Goal: Information Seeking & Learning: Learn about a topic

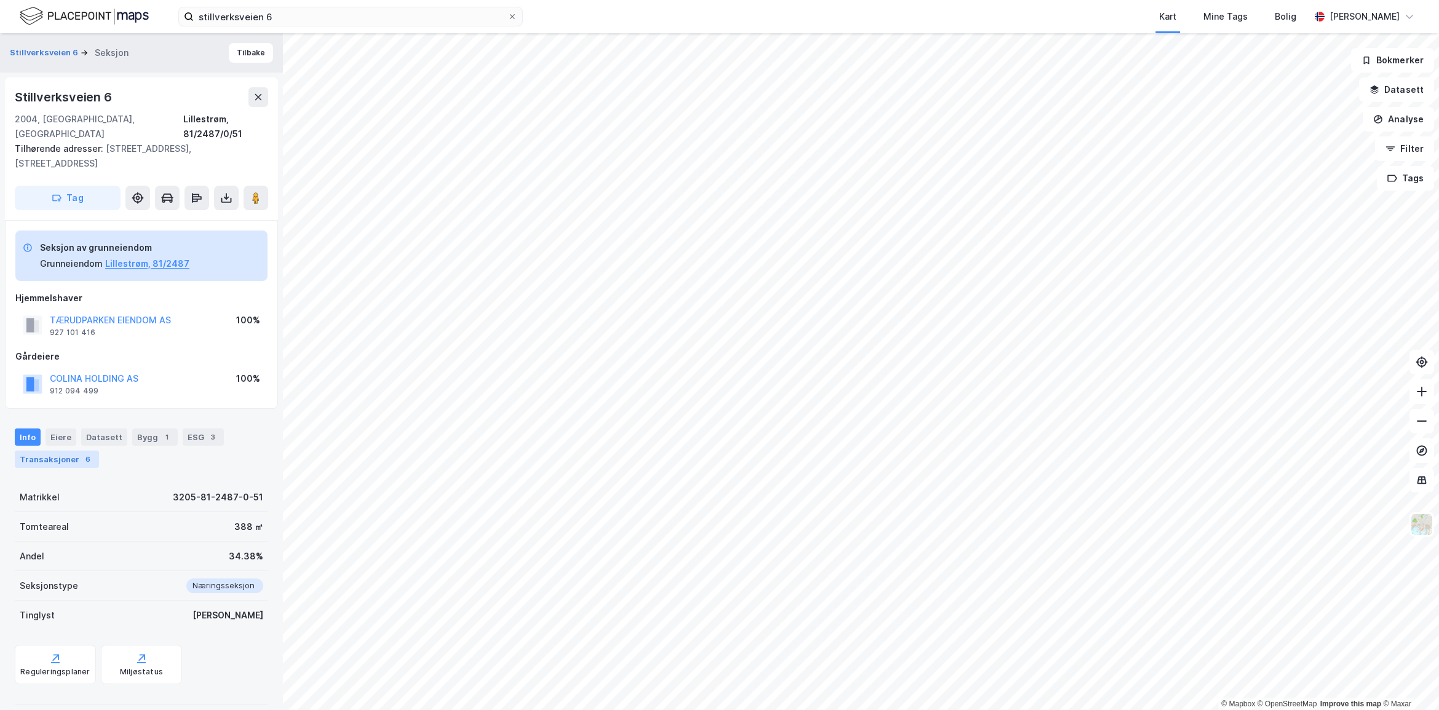
click at [84, 453] on div "6" at bounding box center [88, 459] width 12 height 12
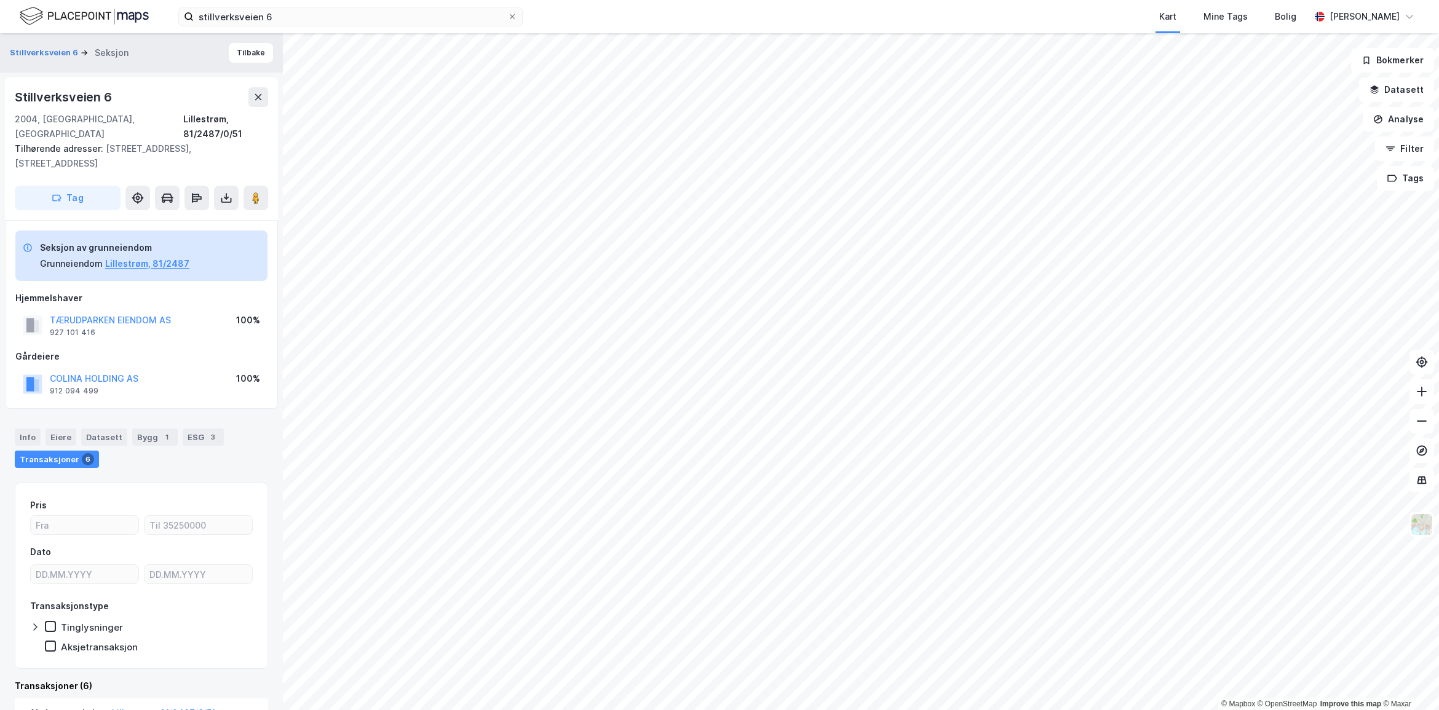
scroll to position [410, 0]
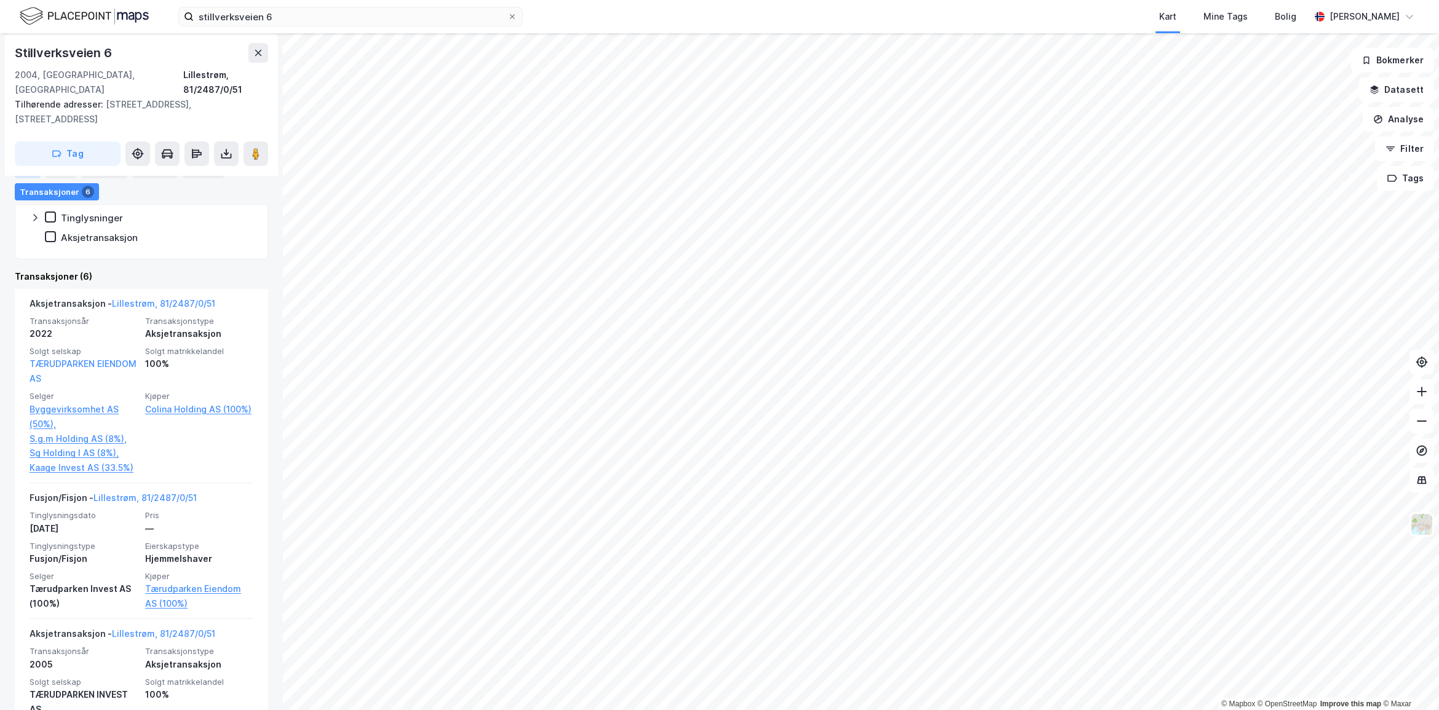
click at [29, 173] on div "Info" at bounding box center [28, 169] width 26 height 17
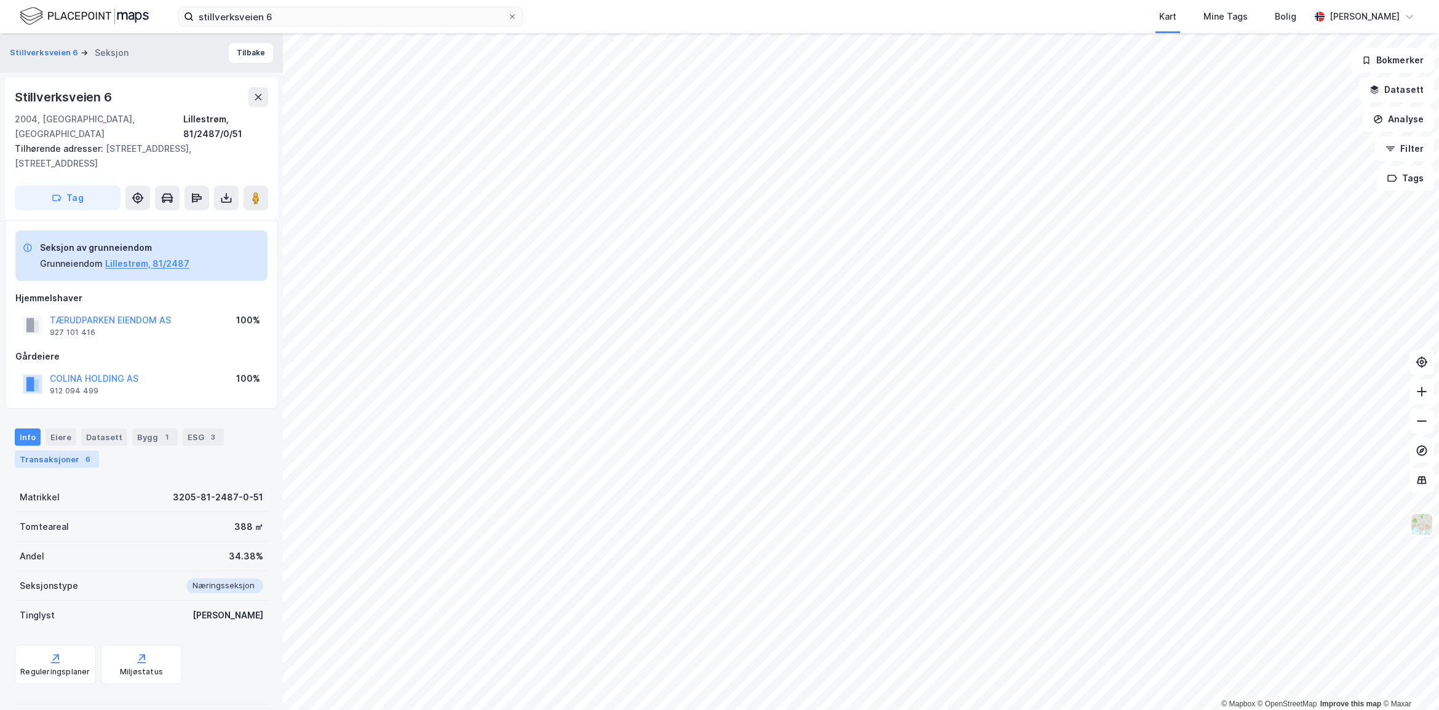
click at [62, 451] on div "Transaksjoner 6" at bounding box center [57, 459] width 84 height 17
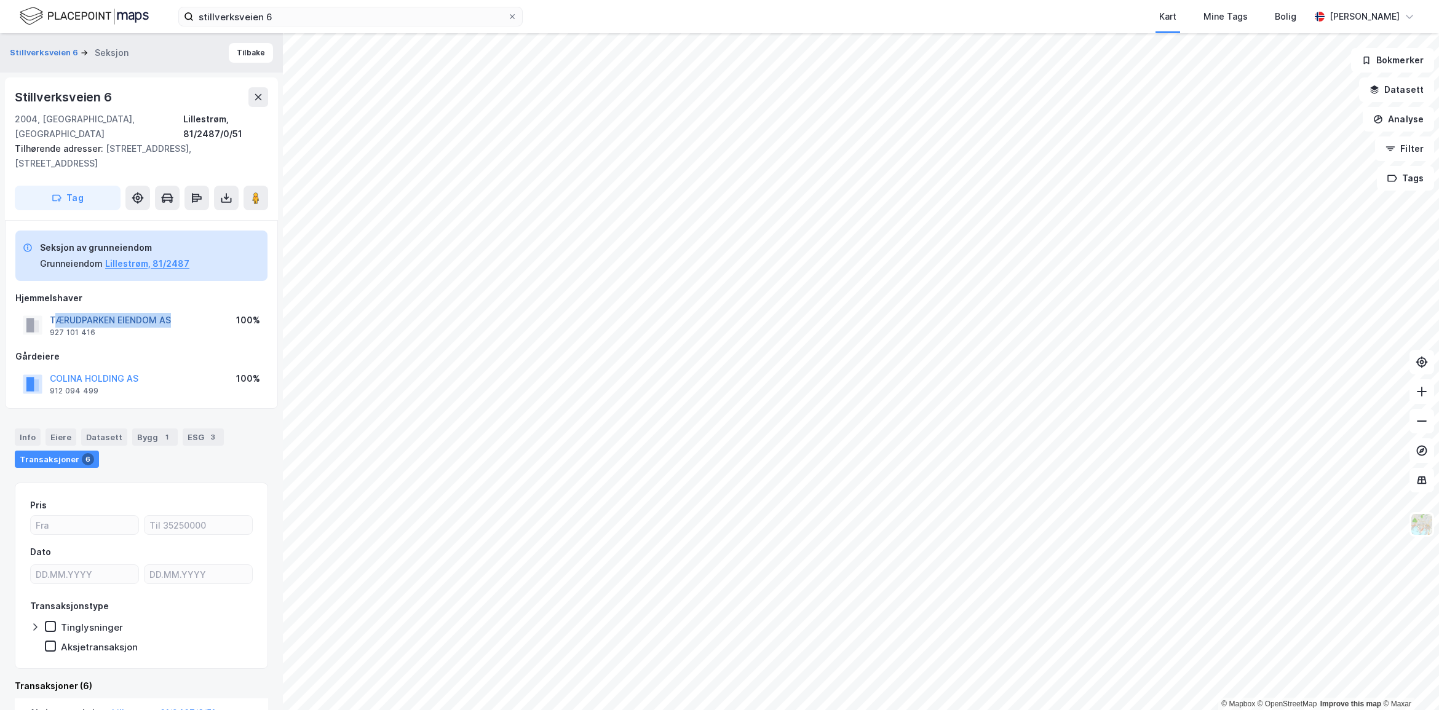
drag, startPoint x: 189, startPoint y: 290, endPoint x: 56, endPoint y: 292, distance: 132.9
click at [56, 311] on div "TÆRUDPARKEN EIENDOM AS 927 101 416 100%" at bounding box center [141, 326] width 252 height 30
drag, startPoint x: 122, startPoint y: 93, endPoint x: 12, endPoint y: 102, distance: 109.8
click at [12, 102] on div "Stillverksveien 6 2004, [GEOGRAPHIC_DATA], [GEOGRAPHIC_DATA], 81/2487/0/51 Tilh…" at bounding box center [141, 148] width 273 height 143
copy div "Stillverksveien 6"
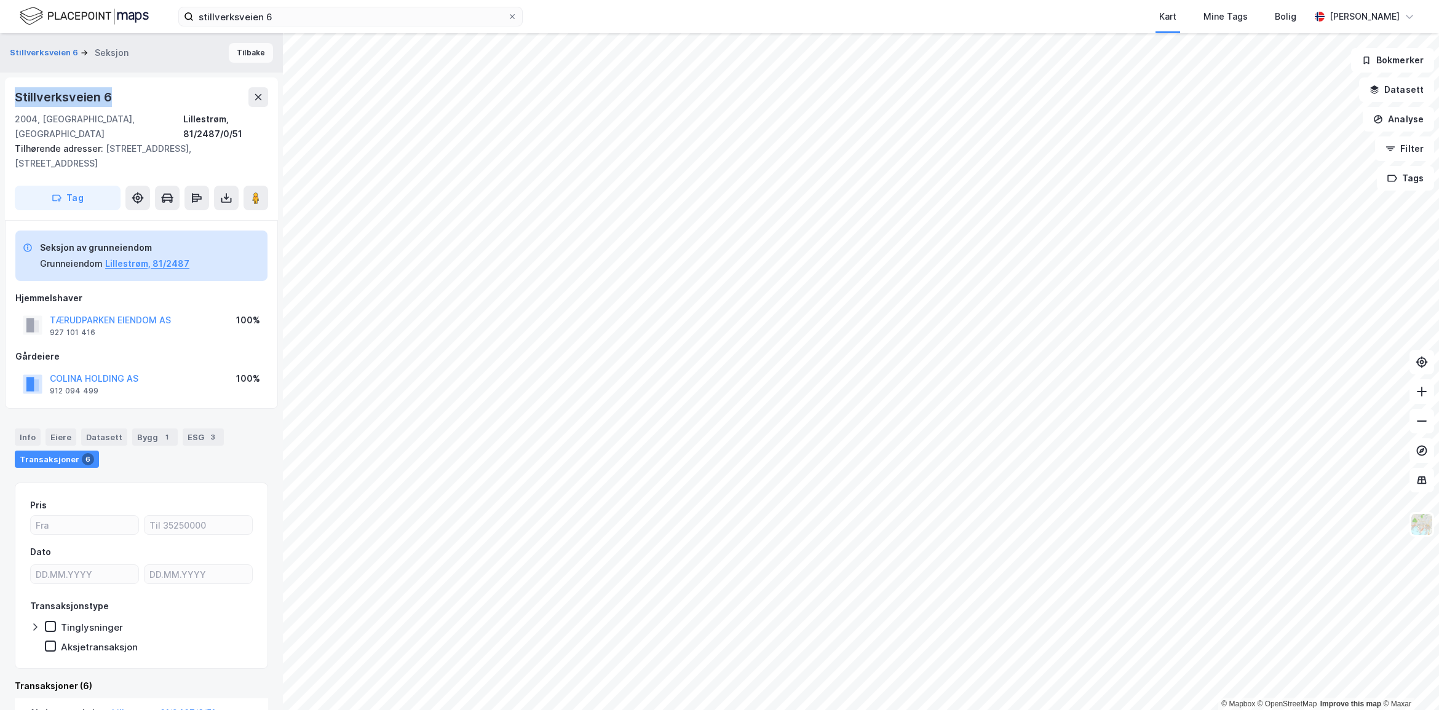
click at [244, 53] on button "Tilbake" at bounding box center [251, 53] width 44 height 20
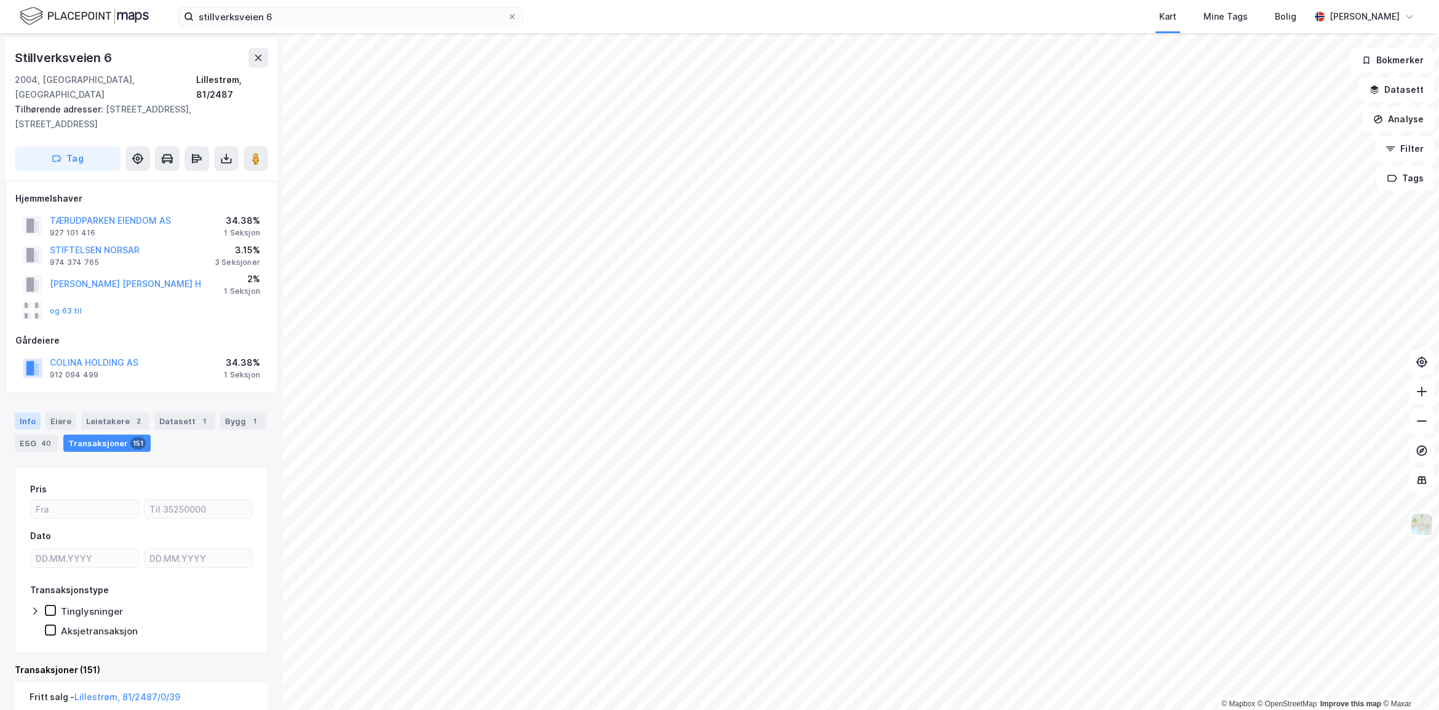
click at [20, 413] on div "Info" at bounding box center [28, 421] width 26 height 17
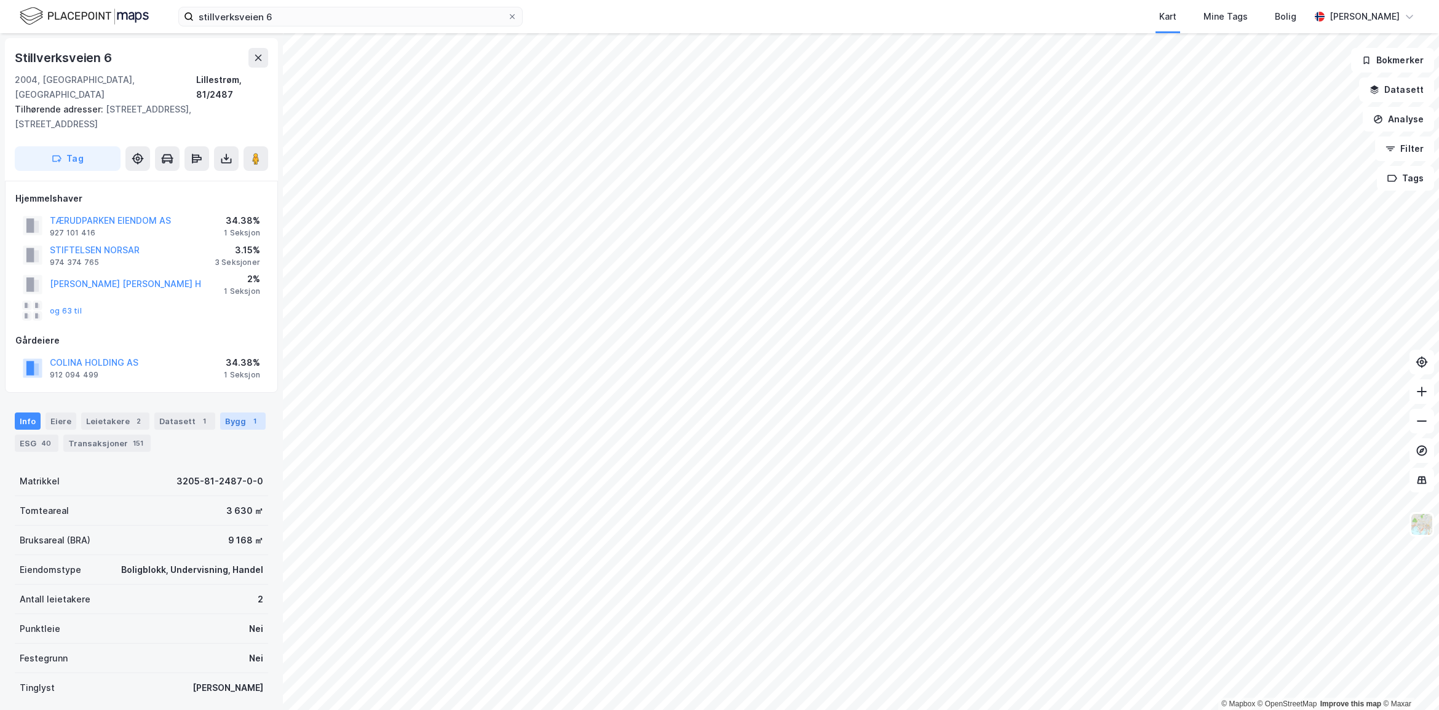
click at [252, 413] on div "Bygg 1" at bounding box center [243, 421] width 46 height 17
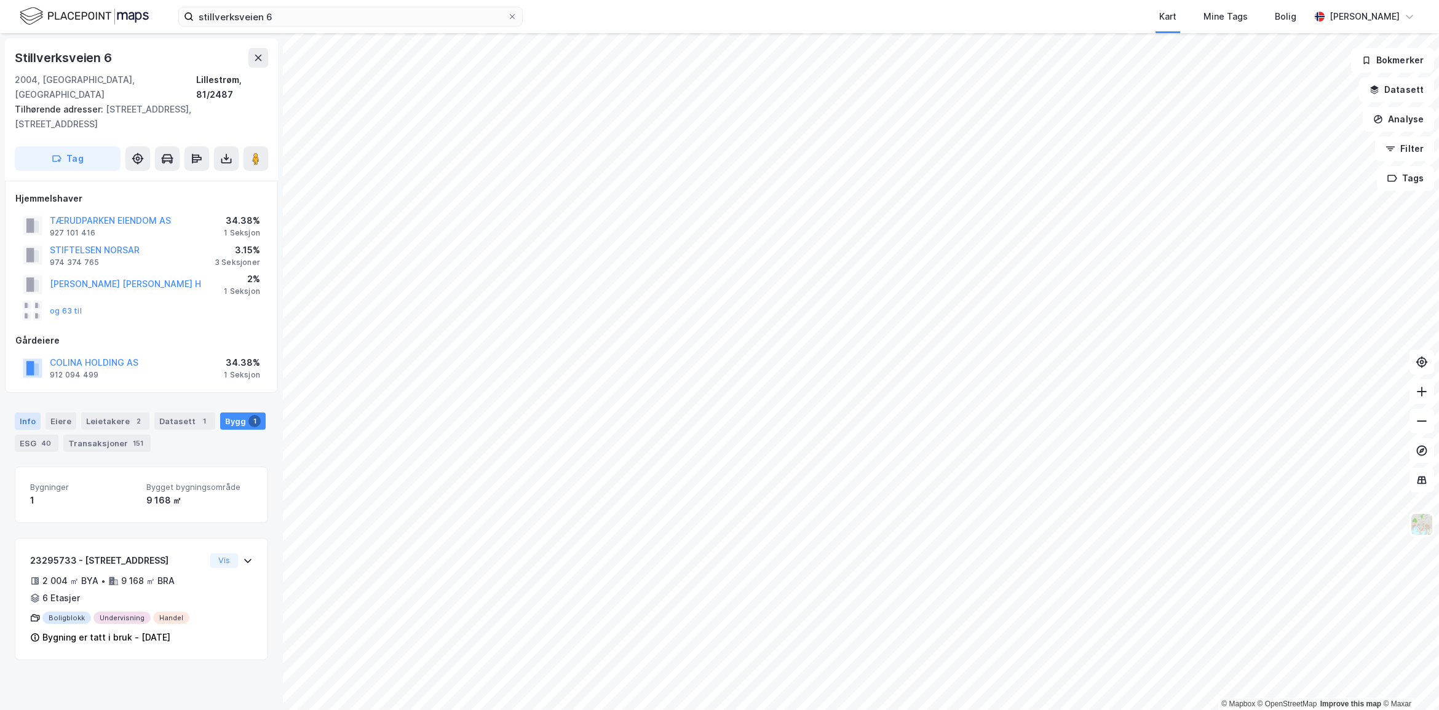
click at [23, 413] on div "Info" at bounding box center [28, 421] width 26 height 17
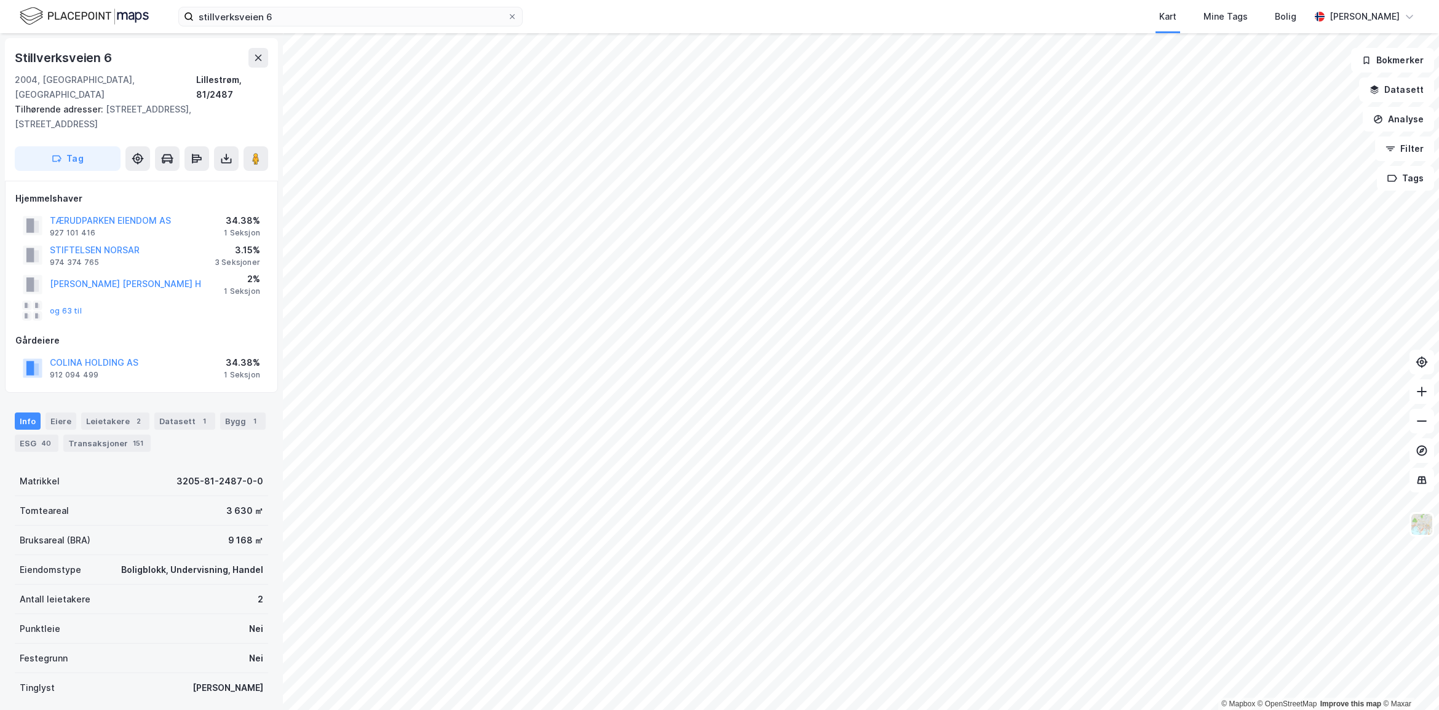
scroll to position [157, 0]
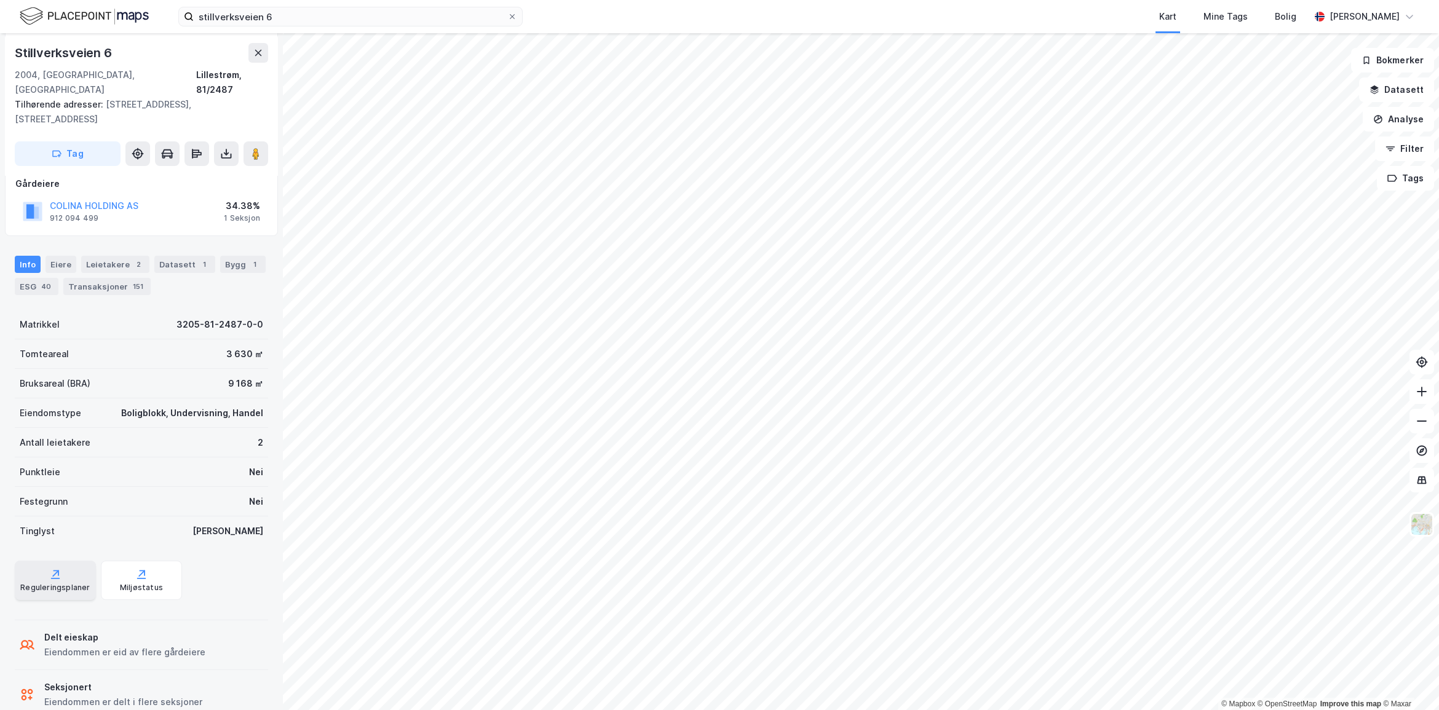
click at [74, 561] on div "Reguleringsplaner" at bounding box center [55, 580] width 81 height 39
click at [138, 583] on div "Miljøstatus" at bounding box center [141, 588] width 43 height 10
click at [30, 278] on div "ESG 40" at bounding box center [37, 286] width 44 height 17
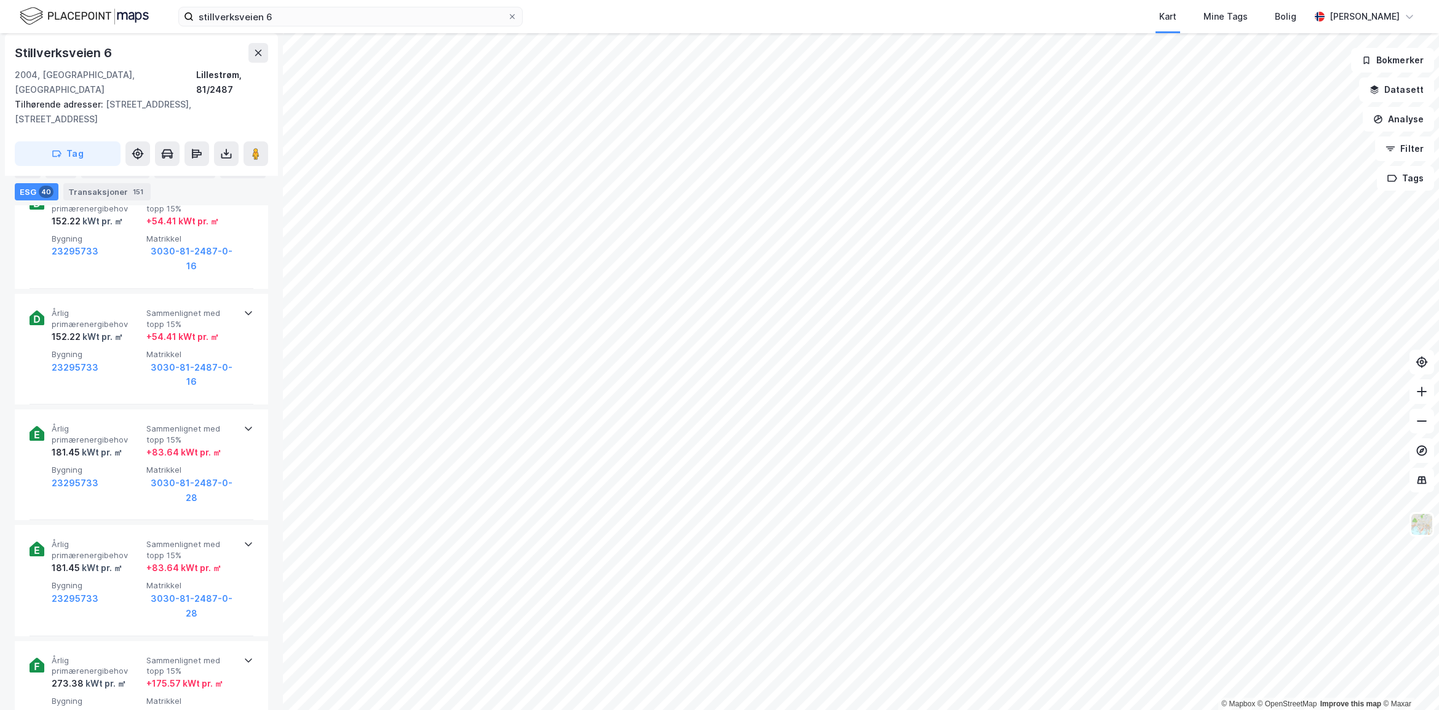
scroll to position [1080, 0]
